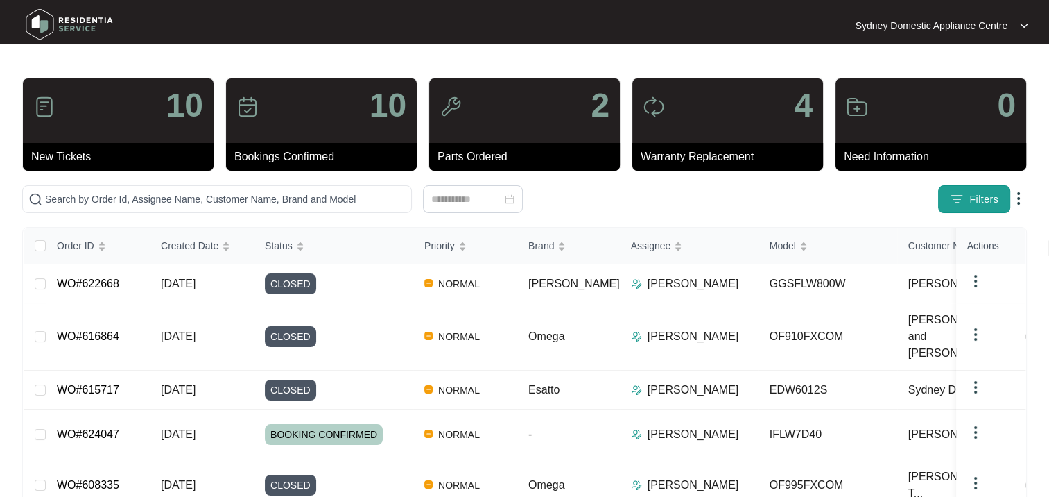
click at [979, 200] on span "Filters" at bounding box center [983, 199] width 29 height 15
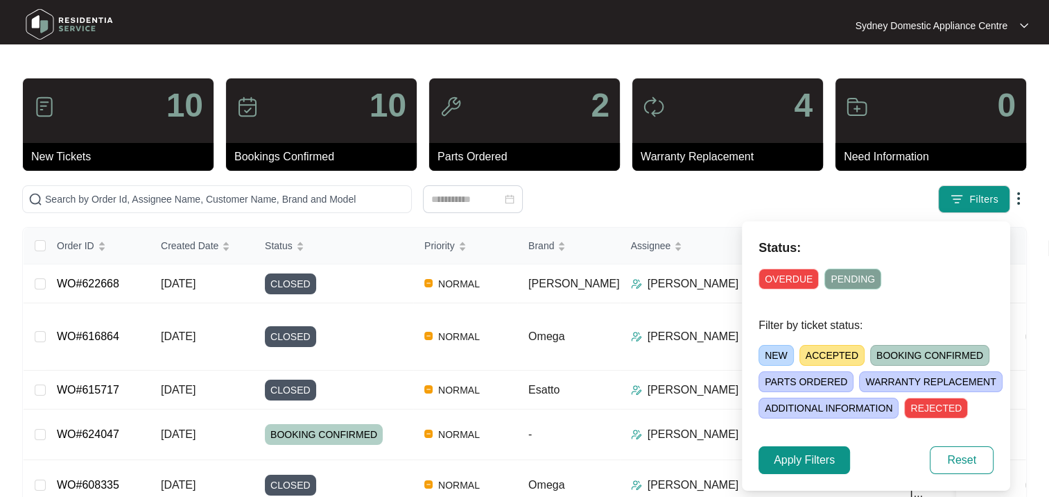
click at [768, 358] on span "NEW" at bounding box center [776, 355] width 35 height 21
click at [768, 358] on span "NEW" at bounding box center [778, 355] width 38 height 21
click at [768, 358] on span "NEW" at bounding box center [776, 355] width 35 height 21
click at [813, 456] on span "Apply Filters" at bounding box center [804, 459] width 61 height 17
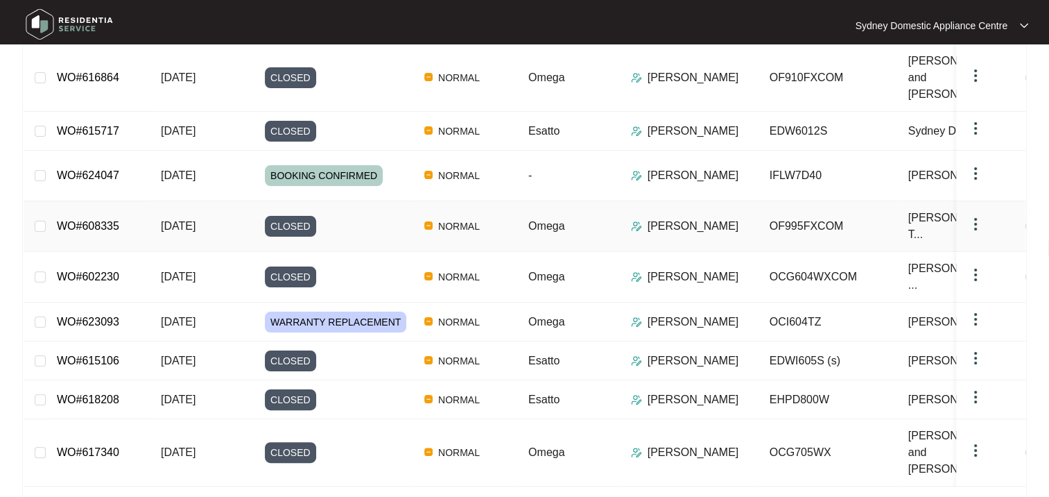
scroll to position [263, 0]
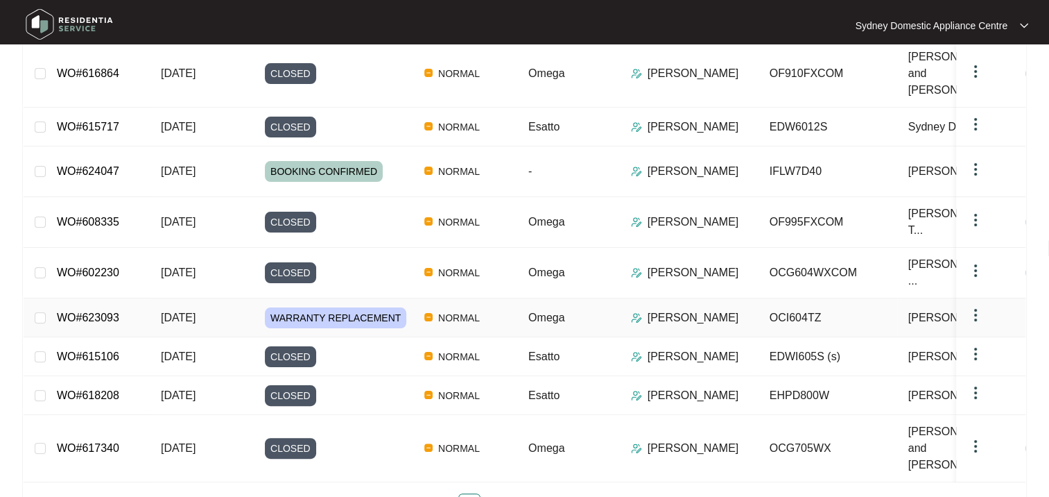
click at [334, 307] on span "WARRANTY REPLACEMENT" at bounding box center [335, 317] width 141 height 21
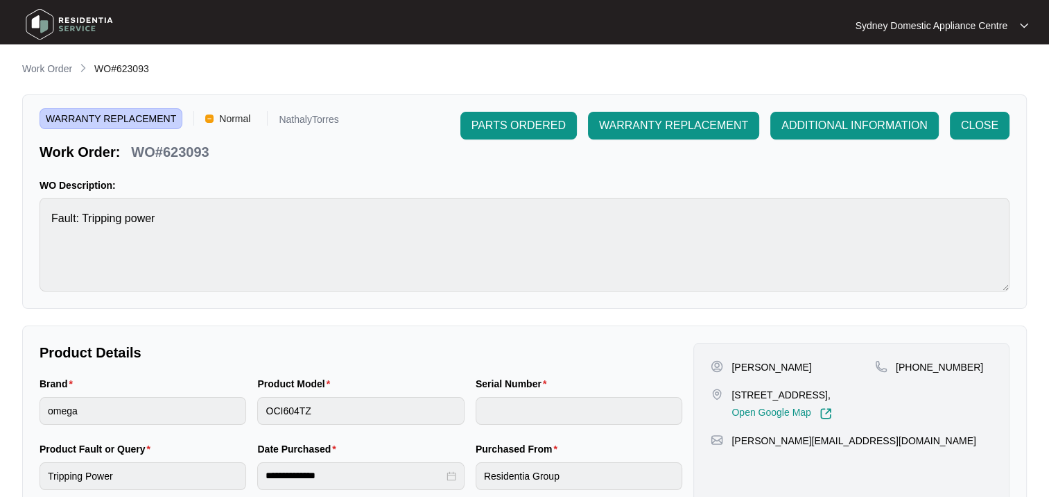
click at [191, 153] on p "WO#623093" at bounding box center [170, 151] width 78 height 19
copy p "623093"
